Goal: Information Seeking & Learning: Learn about a topic

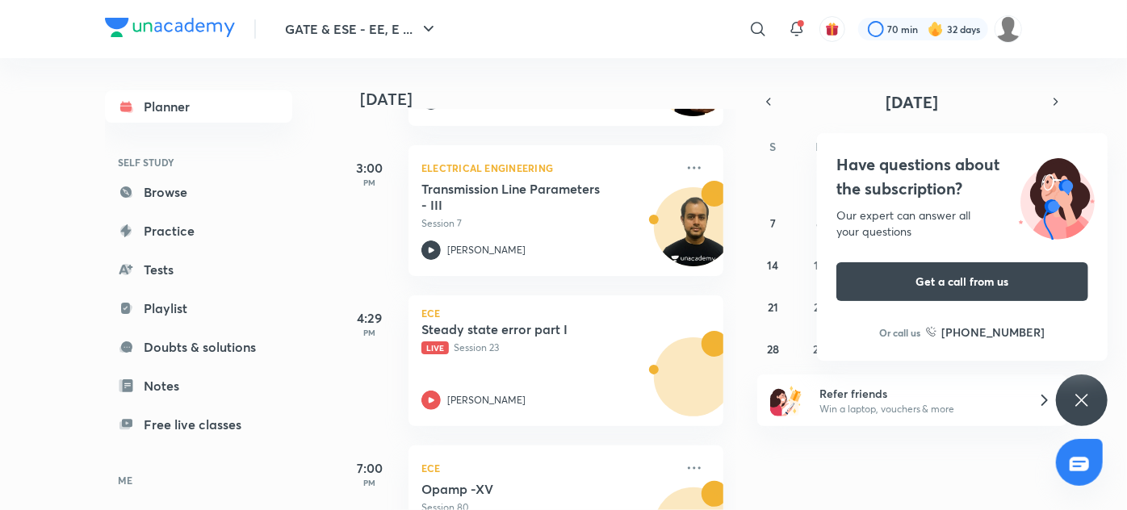
scroll to position [447, 0]
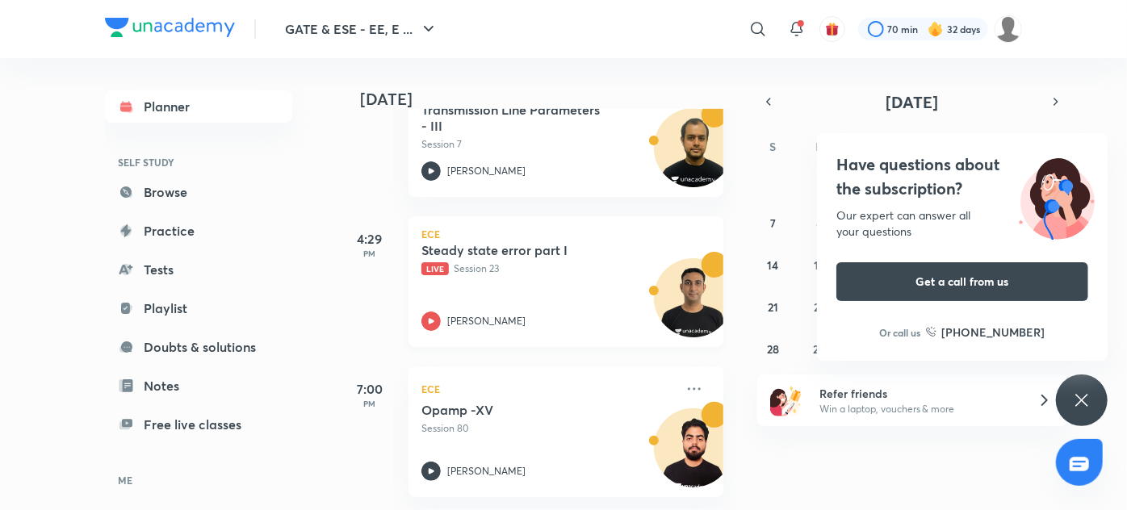
click at [608, 298] on div "Steady state error part I Live Session 23 [PERSON_NAME]" at bounding box center [547, 286] width 253 height 89
click at [757, 34] on icon at bounding box center [757, 29] width 14 height 14
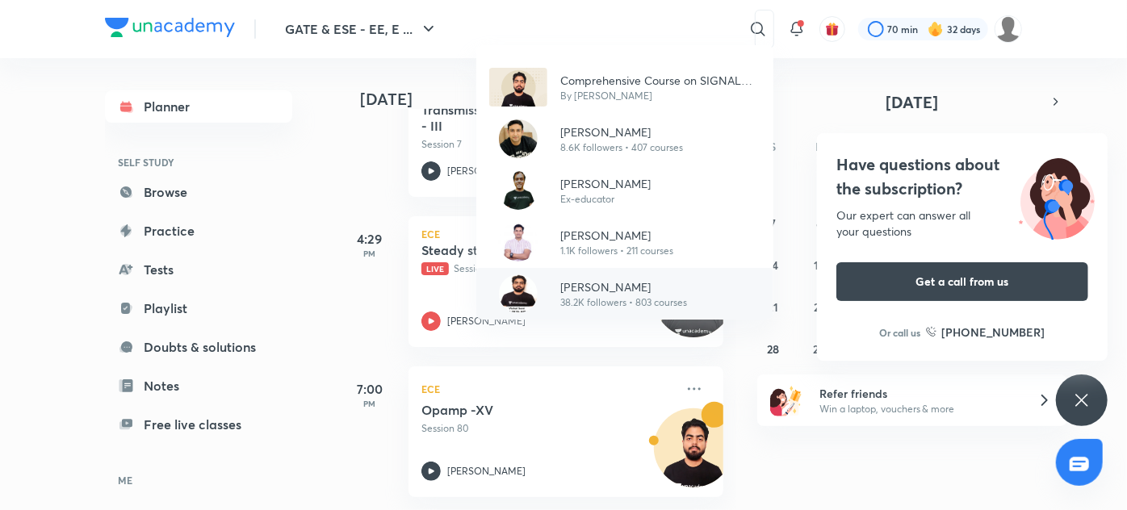
click at [637, 287] on p "[PERSON_NAME]" at bounding box center [623, 286] width 127 height 17
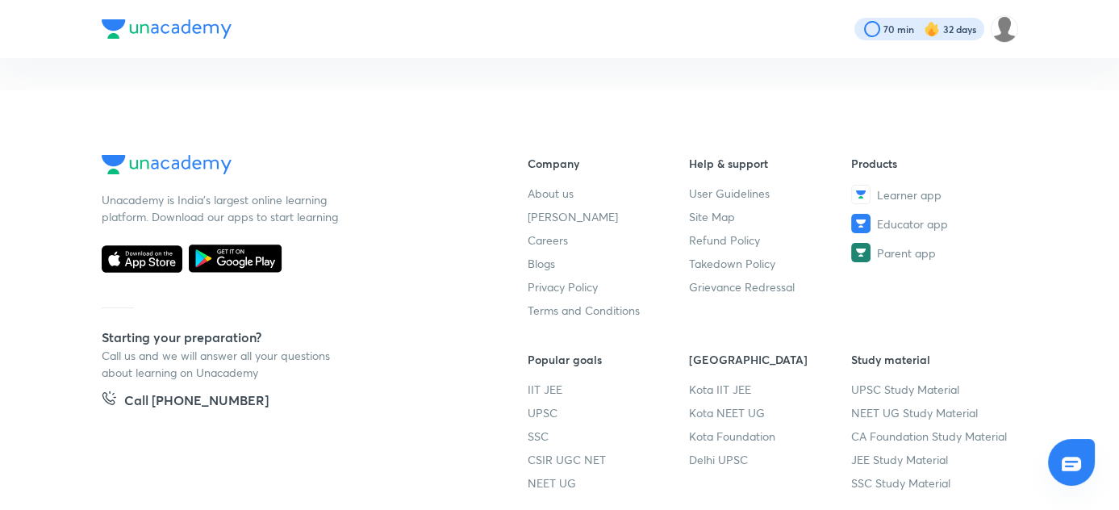
click at [953, 31] on div at bounding box center [920, 29] width 130 height 23
